Goal: Task Accomplishment & Management: Complete application form

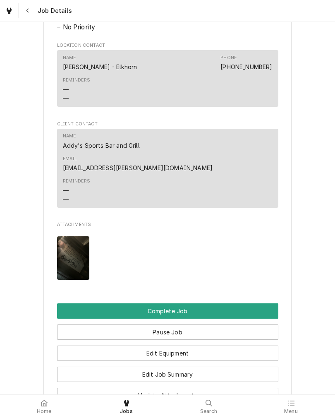
scroll to position [598, 0]
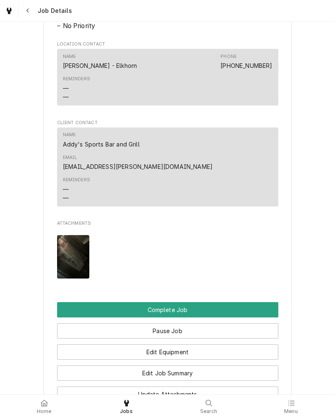
click at [69, 302] on button "Complete Job" at bounding box center [167, 309] width 221 height 15
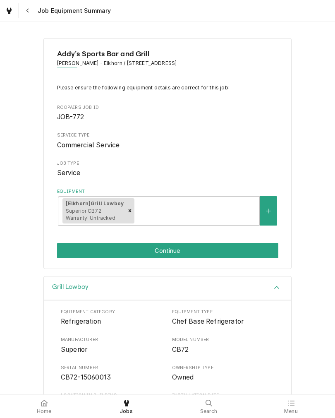
click at [66, 252] on button "Continue" at bounding box center [167, 250] width 221 height 15
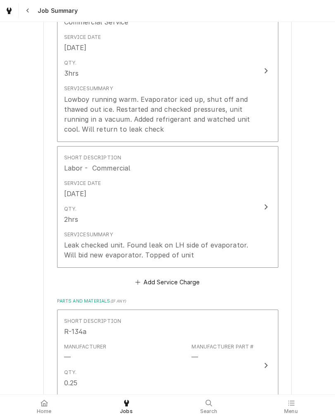
scroll to position [245, 0]
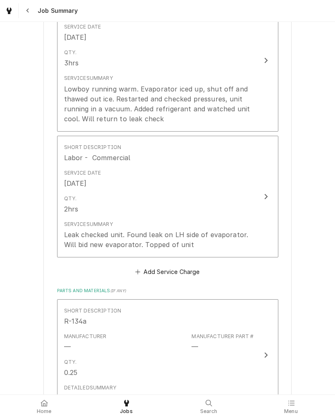
click at [255, 203] on button "Short Description Labor - Commercial Service Date Mar 25, 2025 Qty. 2hrs Servic…" at bounding box center [167, 197] width 221 height 122
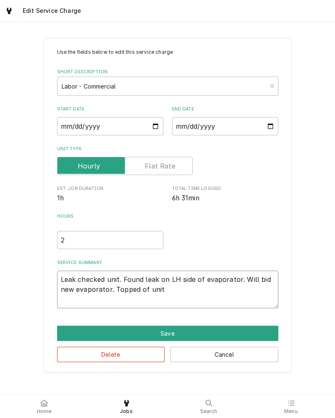
click at [233, 294] on textarea "Leak checked unit. Found leak on LH side of evaporator. Will bid new evaporator…" at bounding box center [167, 290] width 221 height 38
click at [252, 358] on button "Cancel" at bounding box center [224, 354] width 108 height 15
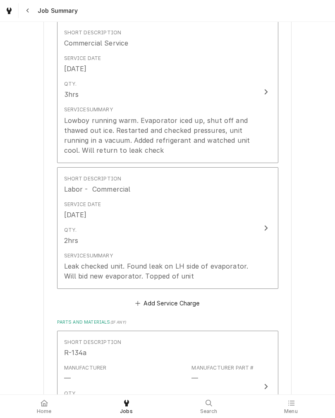
scroll to position [214, 0]
click at [73, 268] on div "Leak checked unit. Found leak on LH side of evaporator. Will bid new evaporator…" at bounding box center [159, 271] width 190 height 20
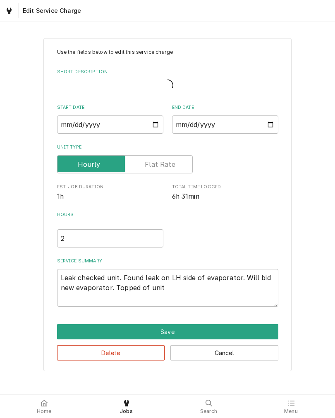
type textarea "x"
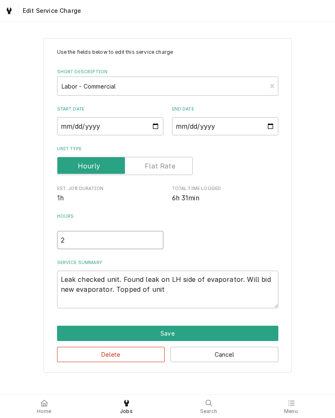
click at [69, 244] on input "2" at bounding box center [110, 240] width 106 height 18
type textarea "x"
type input "3"
type textarea "x"
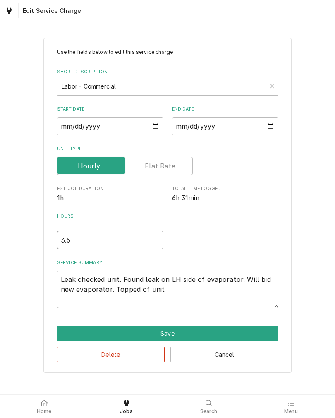
type input "3.5"
click at [256, 294] on textarea "Leak checked unit. Found leak on LH side of evaporator. Will bid new evaporator…" at bounding box center [167, 290] width 221 height 38
click at [55, 277] on div "Use the fields below to edit this service charge Short Description Labor - Comm…" at bounding box center [167, 205] width 248 height 335
click at [62, 279] on textarea "Leak checked unit. Found leak on LH side of evaporator. Will bid new evaporator…" at bounding box center [167, 290] width 221 height 38
type textarea "Leak checked unit. Found leak on LH side of evaporator. Will bid new evaporator…"
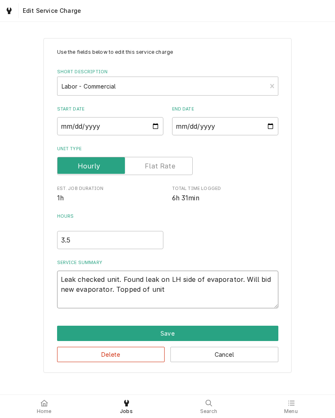
type textarea "x"
click at [62, 276] on textarea "Leak checked unit. Found leak on LH side of evaporator. Will bid new evaporator…" at bounding box center [167, 290] width 221 height 38
type textarea "Leak checked unit. Found leak on LH side of evaporator. Will bid new evaporator…"
click at [163, 135] on div "2025-03-25" at bounding box center [110, 126] width 106 height 18
click at [230, 278] on textarea "Leak checked unit. Found leak on LH side of evaporator. Will bid new evaporator…" at bounding box center [167, 290] width 221 height 38
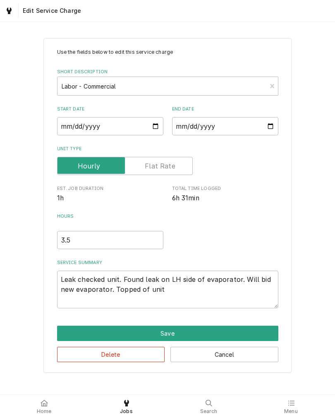
click at [258, 356] on button "Cancel" at bounding box center [224, 354] width 108 height 15
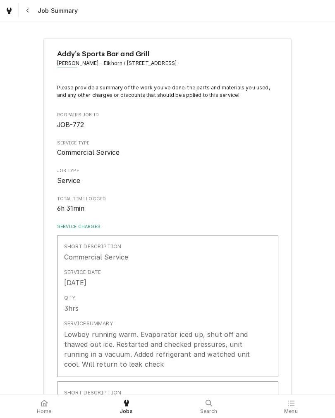
scroll to position [214, 0]
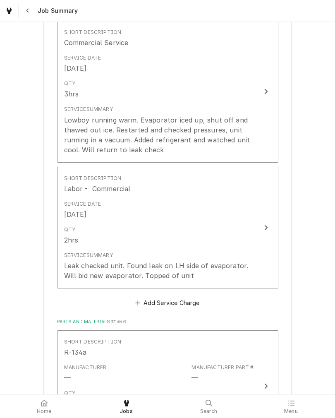
click at [86, 143] on div "Lowboy running warm. Evaporator iced up, shut off and thawed out ice. Restarted…" at bounding box center [159, 135] width 190 height 40
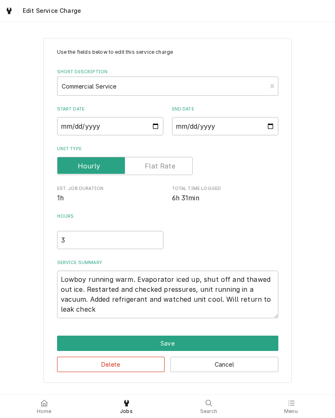
click at [263, 367] on button "Cancel" at bounding box center [224, 364] width 108 height 15
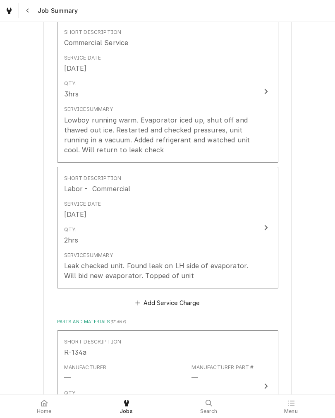
click at [254, 272] on button "Short Description Labor - Commercial Service Date Mar 25, 2025 Qty. 2hrs Servic…" at bounding box center [167, 228] width 221 height 122
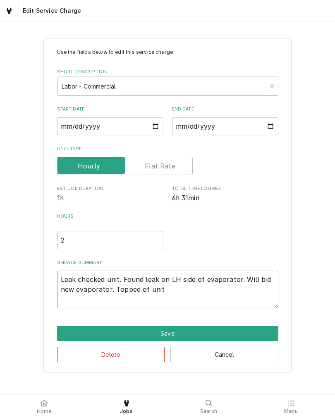
click at [59, 280] on textarea "Leak checked unit. Found leak on LH side of evaporator. Will bid new evaporator…" at bounding box center [167, 290] width 221 height 38
type textarea "x"
type textarea "Leak checked unit. Found leak on LH side of evaporator. Will bid new evaporator…"
click at [67, 274] on textarea "Leak checked unit. Found leak on LH side of evaporator. Will bid new evaporator…" at bounding box center [167, 290] width 221 height 38
type textarea "x"
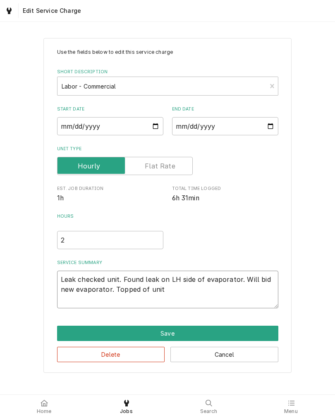
type textarea "3 Leak checked unit. Found leak on LH side of evaporator. Will bid new evaporat…"
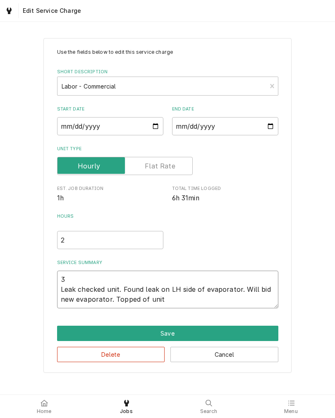
type textarea "x"
type textarea "3/ Leak checked unit. Found leak on LH side of evaporator. Will bid new evapora…"
type textarea "x"
type textarea "3/2 Leak checked unit. Found leak on LH side of evaporator. Will bid new evapor…"
type textarea "x"
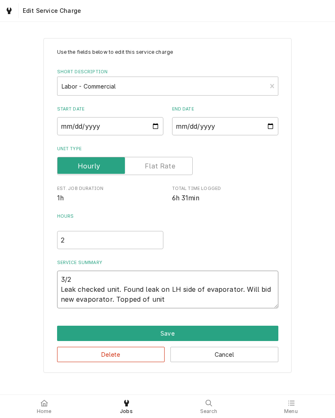
type textarea "3/25 Leak checked unit. Found leak on LH side of evaporator. Will bid new evapo…"
click at [246, 304] on textarea "3/25 Leak checked unit. Found leak on LH side of evaporator. Will bid new evapo…" at bounding box center [167, 290] width 221 height 38
type textarea "x"
type textarea "3/25 Leak checked unit. Found leak on LH side of evaporator. Will bid new evapo…"
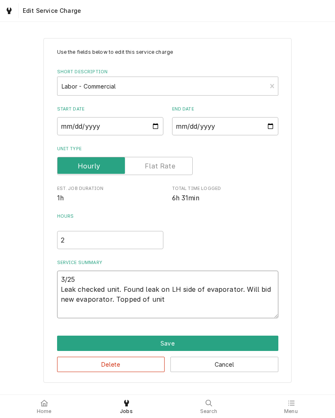
type textarea "x"
type textarea "3/25 Leak checked unit. Found leak on LH side of evaporator. Will bid new evapo…"
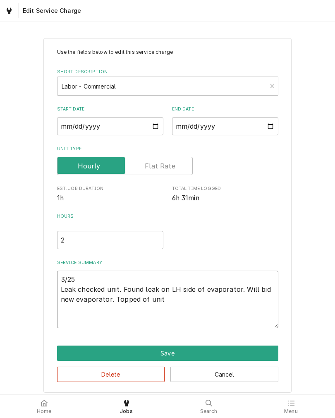
type textarea "x"
type textarea "3/25 Leak checked unit. Found leak on LH side of evaporator. Will bid new evapo…"
type textarea "x"
type textarea "3/25 Leak checked unit. Found leak on LH side of evaporator. Will bid new evapo…"
type textarea "x"
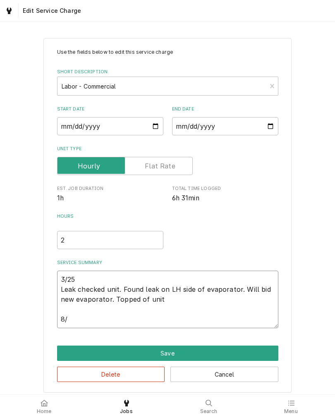
type textarea "3/25 Leak checked unit. Found leak on LH side of evaporator. Will bid new evapo…"
type textarea "x"
type textarea "3/25 Leak checked unit. Found leak on LH side of evaporator. Will bid new evapo…"
type textarea "x"
type textarea "3/25 Leak checked unit. Found leak on LH side of evaporator. Will bid new evapo…"
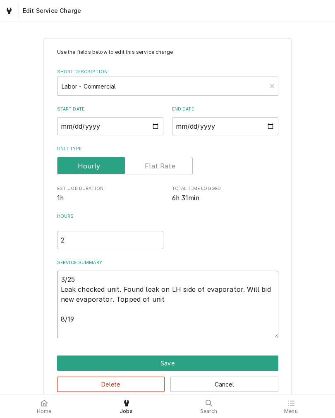
type textarea "x"
type textarea "3/25 Leak checked unit. Found leak on LH side of evaporator. Will bid new evapo…"
type textarea "x"
type textarea "3/25 Leak checked unit. Found leak on LH side of evaporator. Will bid new evapo…"
type textarea "x"
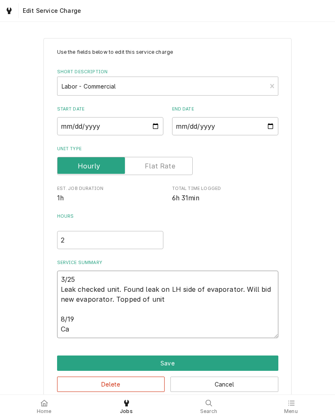
type textarea "3/25 Leak checked unit. Found leak on LH side of evaporator. Will bid new evapo…"
type textarea "x"
type textarea "3/25 Leak checked unit. Found leak on LH side of evaporator. Will bid new evapo…"
type textarea "x"
type textarea "3/25 Leak checked unit. Found leak on LH side of evaporator. Will bid new evapo…"
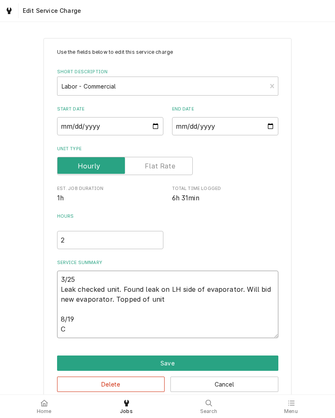
type textarea "x"
type textarea "3/25 Leak checked unit. Found leak on LH side of evaporator. Will bid new evapo…"
type textarea "x"
type textarea "3/25 Leak checked unit. Found leak on LH side of evaporator. Will bid new evapo…"
type textarea "x"
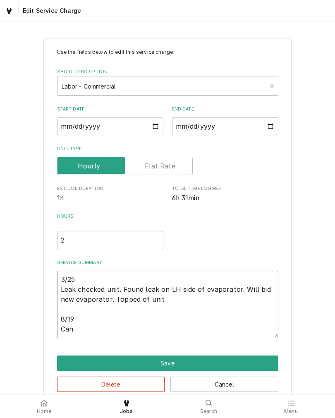
type textarea "3/25 Leak checked unit. Found leak on LH side of evaporator. Will bid new evapo…"
type textarea "x"
type textarea "3/25 Leak checked unit. Found leak on LH side of evaporator. Will bid new evapo…"
type textarea "x"
type textarea "3/25 Leak checked unit. Found leak on LH side of evaporator. Will bid new evapo…"
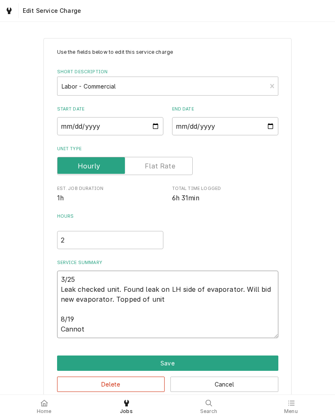
type textarea "x"
type textarea "3/25 Leak checked unit. Found leak on LH side of evaporator. Will bid new evapo…"
type textarea "x"
type textarea "3/25 Leak checked unit. Found leak on LH side of evaporator. Will bid new evapo…"
type textarea "x"
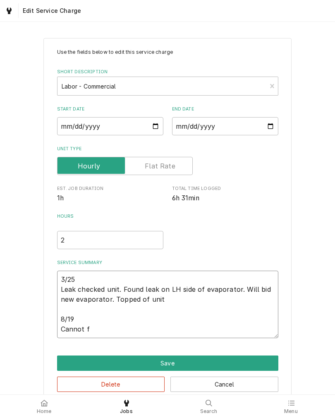
type textarea "3/25 Leak checked unit. Found leak on LH side of evaporator. Will bid new evapo…"
type textarea "x"
type textarea "3/25 Leak checked unit. Found leak on LH side of evaporator. Will bid new evapo…"
type textarea "x"
type textarea "3/25 Leak checked unit. Found leak on LH side of evaporator. Will bid new evapo…"
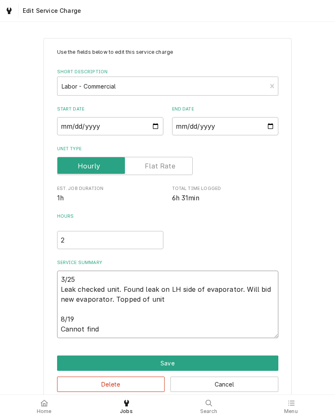
type textarea "x"
type textarea "3/25 Leak checked unit. Found leak on LH side of evaporator. Will bid new evapo…"
type textarea "x"
type textarea "3/25 Leak checked unit. Found leak on LH side of evaporator. Will bid new evapo…"
type textarea "x"
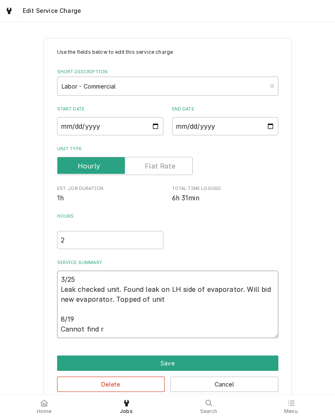
type textarea "3/25 Leak checked unit. Found leak on LH side of evaporator. Will bid new evapo…"
type textarea "x"
type textarea "3/25 Leak checked unit. Found leak on LH side of evaporator. Will bid new evapo…"
type textarea "x"
type textarea "3/25 Leak checked unit. Found leak on LH side of evaporator. Will bid new evapo…"
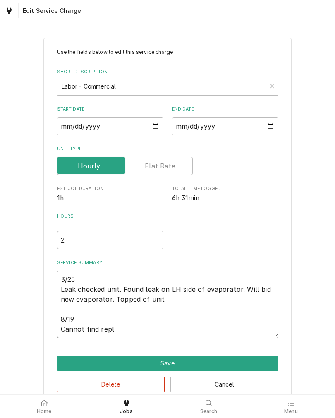
type textarea "x"
type textarea "3/25 Leak checked unit. Found leak on LH side of evaporator. Will bid new evapo…"
type textarea "x"
type textarea "3/25 Leak checked unit. Found leak on LH side of evaporator. Will bid new evapo…"
type textarea "x"
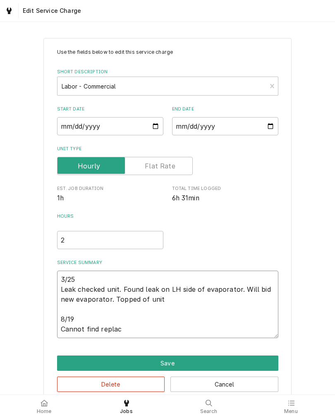
type textarea "3/25 Leak checked unit. Found leak on LH side of evaporator. Will bid new evapo…"
type textarea "x"
type textarea "3/25 Leak checked unit. Found leak on LH side of evaporator. Will bid new evapo…"
type textarea "x"
type textarea "3/25 Leak checked unit. Found leak on LH side of evaporator. Will bid new evapo…"
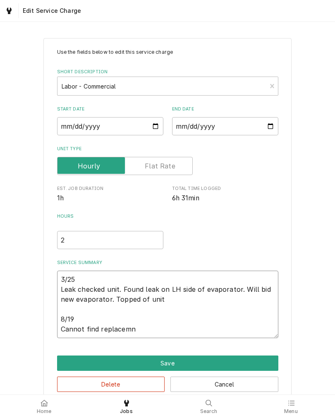
type textarea "x"
type textarea "3/25 Leak checked unit. Found leak on LH side of evaporator. Will bid new evapo…"
type textarea "x"
type textarea "3/25 Leak checked unit. Found leak on LH side of evaporator. Will bid new evapo…"
type textarea "x"
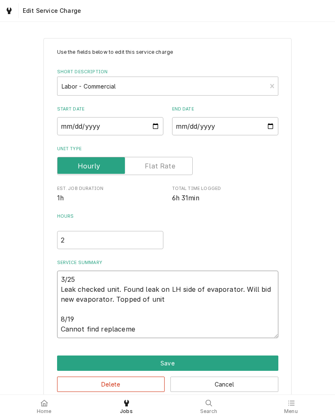
type textarea "3/25 Leak checked unit. Found leak on LH side of evaporator. Will bid new evapo…"
type textarea "x"
type textarea "3/25 Leak checked unit. Found leak on LH side of evaporator. Will bid new evapo…"
type textarea "x"
type textarea "3/25 Leak checked unit. Found leak on LH side of evaporator. Will bid new evapo…"
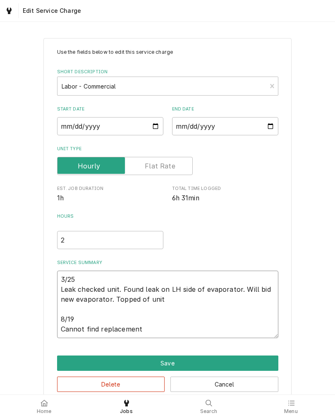
type textarea "x"
type textarea "3/25 Leak checked unit. Found leak on LH side of evaporator. Will bid new evapo…"
type textarea "x"
type textarea "3/25 Leak checked unit. Found leak on LH side of evaporator. Will bid new evapo…"
type textarea "x"
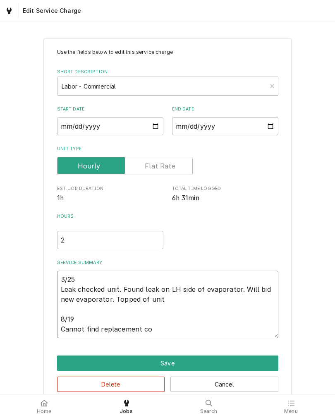
type textarea "3/25 Leak checked unit. Found leak on LH side of evaporator. Will bid new evapo…"
type textarea "x"
type textarea "3/25 Leak checked unit. Found leak on LH side of evaporator. Will bid new evapo…"
type textarea "x"
type textarea "3/25 Leak checked unit. Found leak on LH side of evaporator. Will bid new evapo…"
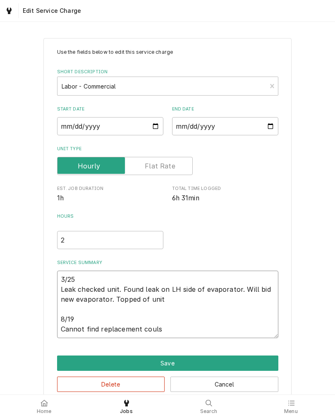
type textarea "x"
type textarea "3/25 Leak checked unit. Found leak on LH side of evaporator. Will bid new evapo…"
type textarea "x"
type textarea "3/25 Leak checked unit. Found leak on LH side of evaporator. Will bid new evapo…"
type textarea "x"
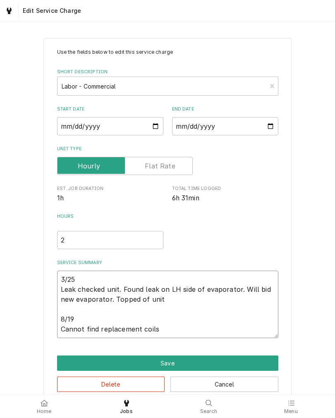
type textarea "3/25 Leak checked unit. Found leak on LH side of evaporator. Will bid new evapo…"
type textarea "x"
type textarea "3/25 Leak checked unit. Found leak on LH side of evaporator. Will bid new evapo…"
type textarea "x"
type textarea "3/25 Leak checked unit. Found leak on LH side of evaporator. Will bid new evapo…"
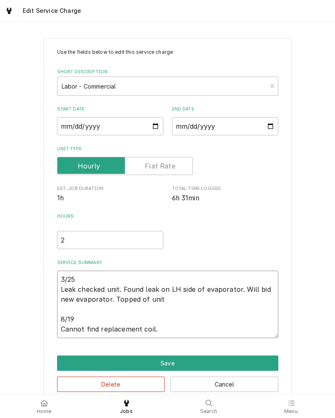
type textarea "x"
type textarea "3/25 Leak checked unit. Found leak on LH side of evaporator. Will bid new evapo…"
type textarea "x"
type textarea "3/25 Leak checked unit. Found leak on LH side of evaporator. Will bid new evapo…"
type textarea "x"
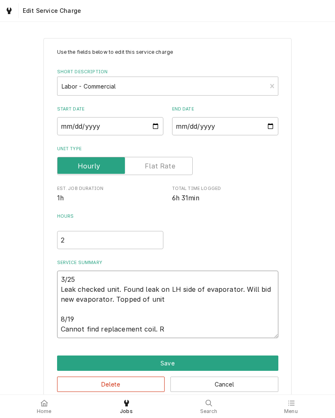
type textarea "3/25 Leak checked unit. Found leak on LH side of evaporator. Will bid new evapo…"
type textarea "x"
type textarea "3/25 Leak checked unit. Found leak on LH side of evaporator. Will bid new evapo…"
type textarea "x"
type textarea "3/25 Leak checked unit. Found leak on LH side of evaporator. Will bid new evapo…"
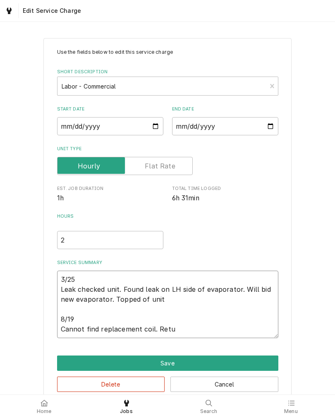
type textarea "x"
type textarea "3/25 Leak checked unit. Found leak on LH side of evaporator. Will bid new evapo…"
type textarea "x"
type textarea "3/25 Leak checked unit. Found leak on LH side of evaporator. Will bid new evapo…"
type textarea "x"
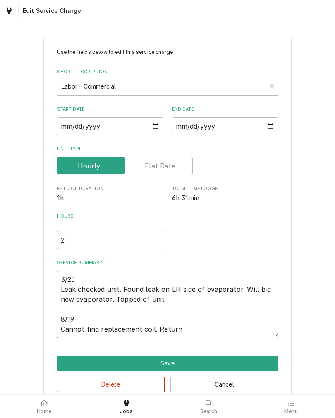
type textarea "3/25 Leak checked unit. Found leak on LH side of evaporator. Will bid new evapo…"
type textarea "x"
type textarea "3/25 Leak checked unit. Found leak on LH side of evaporator. Will bid new evapo…"
type textarea "x"
type textarea "3/25 Leak checked unit. Found leak on LH side of evaporator. Will bid new evapo…"
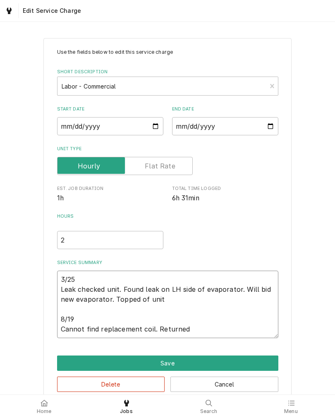
type textarea "x"
type textarea "3/25 Leak checked unit. Found leak on LH side of evaporator. Will bid new evapo…"
type textarea "x"
type textarea "3/25 Leak checked unit. Found leak on LH side of evaporator. Will bid new evapo…"
click at [151, 330] on textarea "3/25 Leak checked unit. Found leak on LH side of evaporator. Will bid new evapo…" at bounding box center [167, 304] width 221 height 67
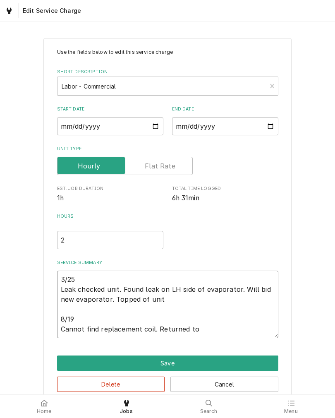
type textarea "x"
type textarea "3/25 Leak checked unit. Found leak on LH side of evaporator. Will bid new evapo…"
type textarea "x"
type textarea "3/25 Leak checked unit. Found leak on LH side of evaporator. Will bid new evapo…"
type textarea "x"
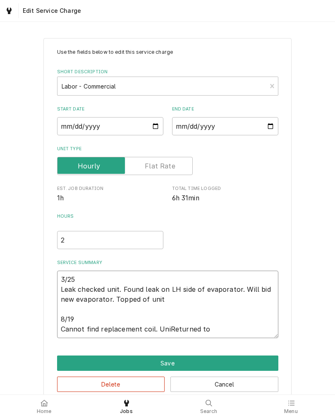
type textarea "3/25 Leak checked unit. Found leak on LH side of evaporator. Will bid new evapo…"
type textarea "x"
type textarea "3/25 Leak checked unit. Found leak on LH side of evaporator. Will bid new evapo…"
type textarea "x"
type textarea "3/25 Leak checked unit. Found leak on LH side of evaporator. Will bid new evapo…"
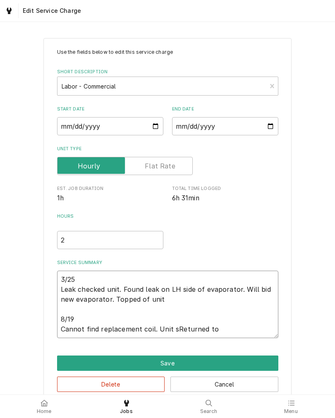
type textarea "x"
type textarea "3/25 Leak checked unit. Found leak on LH side of evaporator. Will bid new evapo…"
type textarea "x"
type textarea "3/25 Leak checked unit. Found leak on LH side of evaporator. Will bid new evapo…"
type textarea "x"
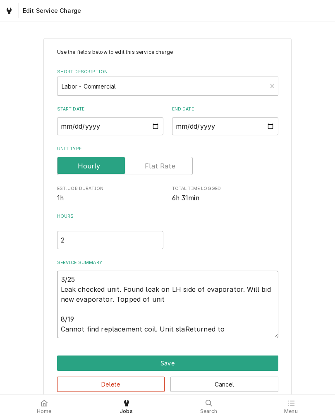
type textarea "3/25 Leak checked unit. Found leak on LH side of evaporator. Will bid new evapo…"
type textarea "x"
type textarea "3/25 Leak checked unit. Found leak on LH side of evaporator. Will bid new evapo…"
type textarea "x"
type textarea "3/25 Leak checked unit. Found leak on LH side of evaporator. Will bid new evapo…"
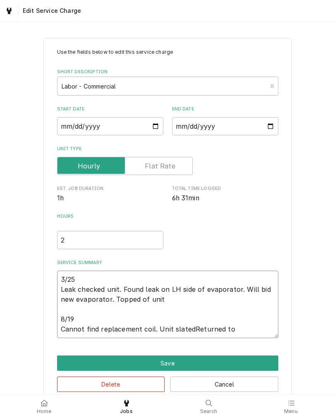
type textarea "x"
type textarea "3/25 Leak checked unit. Found leak on LH side of evaporator. Will bid new evapo…"
type textarea "x"
type textarea "3/25 Leak checked unit. Found leak on LH side of evaporator. Will bid new evapo…"
type textarea "x"
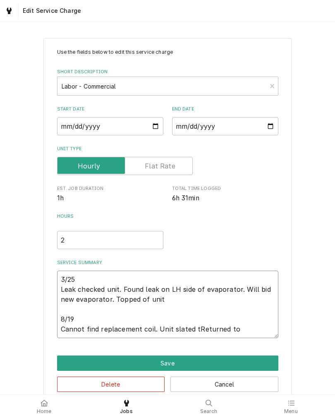
type textarea "3/25 Leak checked unit. Found leak on LH side of evaporator. Will bid new evapo…"
type textarea "x"
type textarea "3/25 Leak checked unit. Found leak on LH side of evaporator. Will bid new evapo…"
type textarea "x"
type textarea "3/25 Leak checked unit. Found leak on LH side of evaporator. Will bid new evapo…"
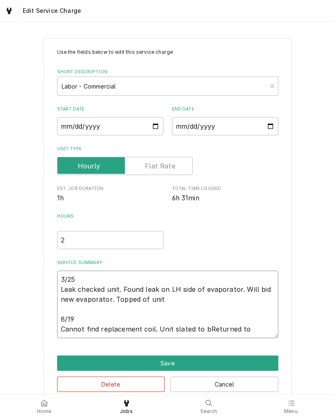
type textarea "x"
type textarea "3/25 Leak checked unit. Found leak on LH side of evaporator. Will bid new evapo…"
type textarea "x"
type textarea "3/25 Leak checked unit. Found leak on LH side of evaporator. Will bid new evapo…"
type textarea "x"
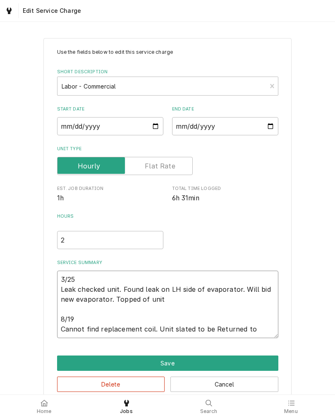
type textarea "3/25 Leak checked unit. Found leak on LH side of evaporator. Will bid new evapo…"
type textarea "x"
type textarea "3/25 Leak checked unit. Found leak on LH side of evaporator. Will bid new evapo…"
type textarea "x"
type textarea "3/25 Leak checked unit. Found leak on LH side of evaporator. Will bid new evapo…"
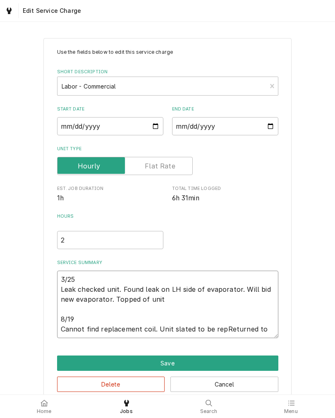
type textarea "x"
type textarea "3/25 Leak checked unit. Found leak on LH side of evaporator. Will bid new evapo…"
type textarea "x"
type textarea "3/25 Leak checked unit. Found leak on LH side of evaporator. Will bid new evapo…"
type textarea "x"
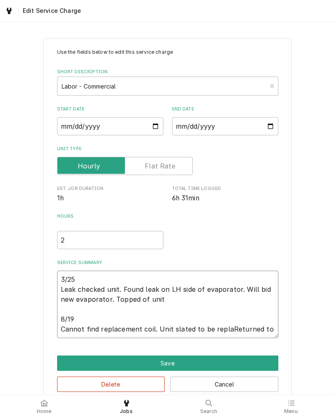
type textarea "3/25 Leak checked unit. Found leak on LH side of evaporator. Will bid new evapo…"
type textarea "x"
type textarea "3/25 Leak checked unit. Found leak on LH side of evaporator. Will bid new evapo…"
type textarea "x"
type textarea "3/25 Leak checked unit. Found leak on LH side of evaporator. Will bid new evapo…"
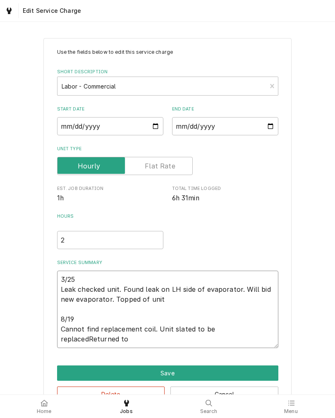
type textarea "x"
type textarea "3/25 Leak checked unit. Found leak on LH side of evaporator. Will bid new evapo…"
type textarea "x"
type textarea "3/25 Leak checked unit. Found leak on LH side of evaporator. Will bid new evapo…"
click at [73, 340] on textarea "3/25 Leak checked unit. Found leak on LH side of evaporator. Will bid new evapo…" at bounding box center [167, 309] width 221 height 77
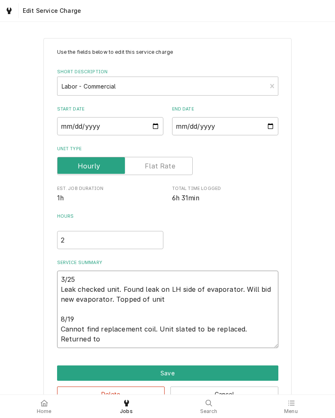
type textarea "x"
type textarea "3/25 Leak checked unit. Found leak on LH side of evaporator. Will bid new evapo…"
type textarea "x"
type textarea "3/25 Leak checked unit. Found leak on LH side of evaporator. Will bid new evapo…"
type textarea "x"
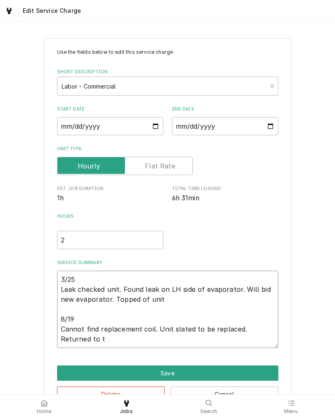
type textarea "3/25 Leak checked unit. Found leak on LH side of evaporator. Will bid new evapo…"
type textarea "x"
click at [233, 342] on textarea "3/25 Leak checked unit. Found leak on LH side of evaporator. Will bid new evapo…" at bounding box center [167, 309] width 221 height 77
click at [261, 342] on textarea "3/25 Leak checked unit. Found leak on LH side of evaporator. Will bid new evapo…" at bounding box center [167, 309] width 221 height 77
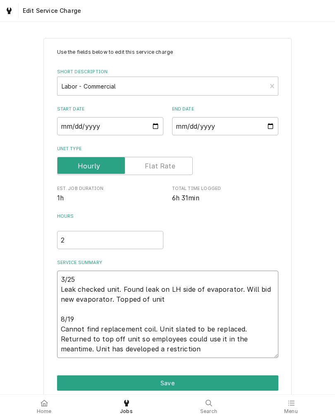
click at [108, 348] on textarea "3/25 Leak checked unit. Found leak on LH side of evaporator. Will bid new evapo…" at bounding box center [167, 314] width 221 height 87
click at [108, 347] on textarea "3/25 Leak checked unit. Found leak on LH side of evaporator. Will bid new evapo…" at bounding box center [167, 314] width 221 height 87
click at [167, 352] on textarea "3/25 Leak checked unit. Found leak on LH side of evaporator. Will bid new evapo…" at bounding box center [167, 314] width 221 height 87
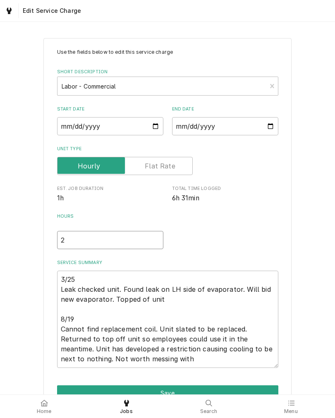
click at [72, 245] on input "2" at bounding box center [110, 240] width 106 height 18
click at [17, 293] on div "Use the fields below to edit this service charge Short Description Labor - Comm…" at bounding box center [167, 235] width 335 height 409
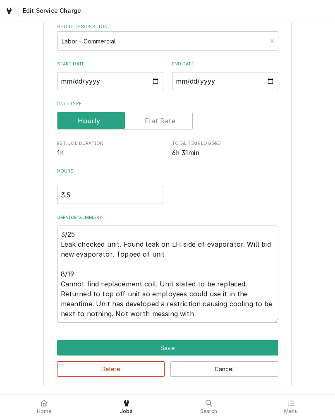
click at [66, 342] on button "Save" at bounding box center [167, 347] width 221 height 15
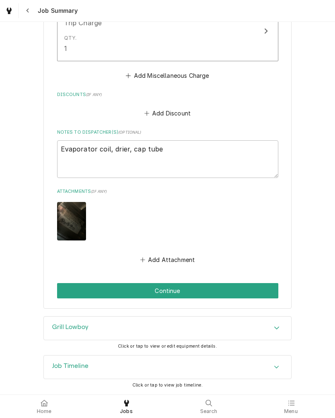
scroll to position [770, 0]
click at [65, 291] on button "Continue" at bounding box center [167, 290] width 221 height 15
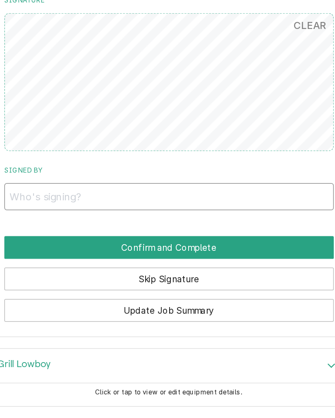
click at [57, 227] on input "Signed By" at bounding box center [167, 236] width 221 height 18
type input "Sophie"
click at [182, 263] on button "Confirm and Complete" at bounding box center [167, 270] width 221 height 15
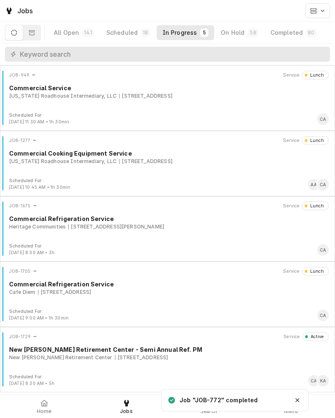
click at [40, 404] on div at bounding box center [44, 403] width 10 height 10
